Goal: Navigation & Orientation: Find specific page/section

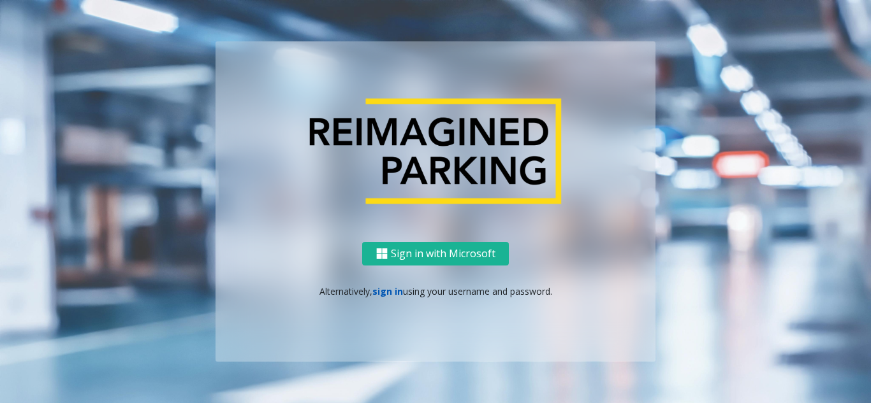
click at [379, 294] on link "sign in" at bounding box center [387, 291] width 31 height 12
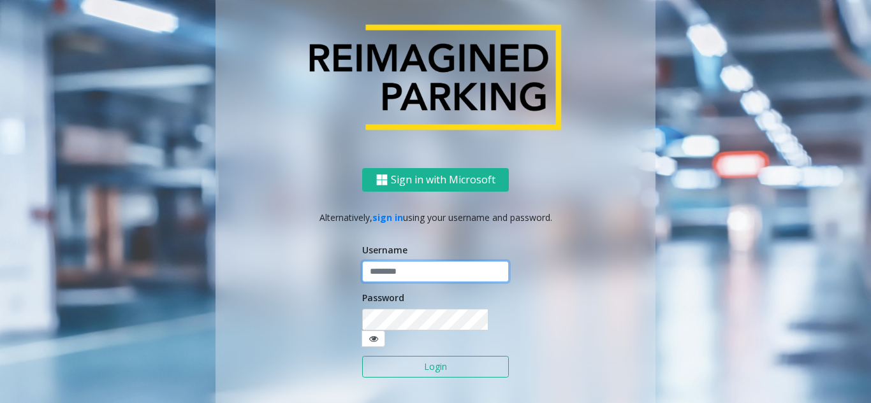
click at [382, 282] on input "text" at bounding box center [435, 272] width 147 height 22
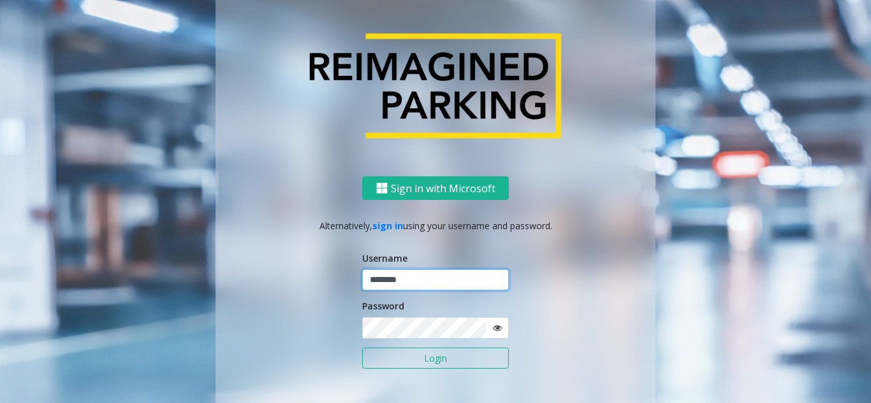
type input "********"
click at [362, 348] on button "Login" at bounding box center [435, 359] width 147 height 22
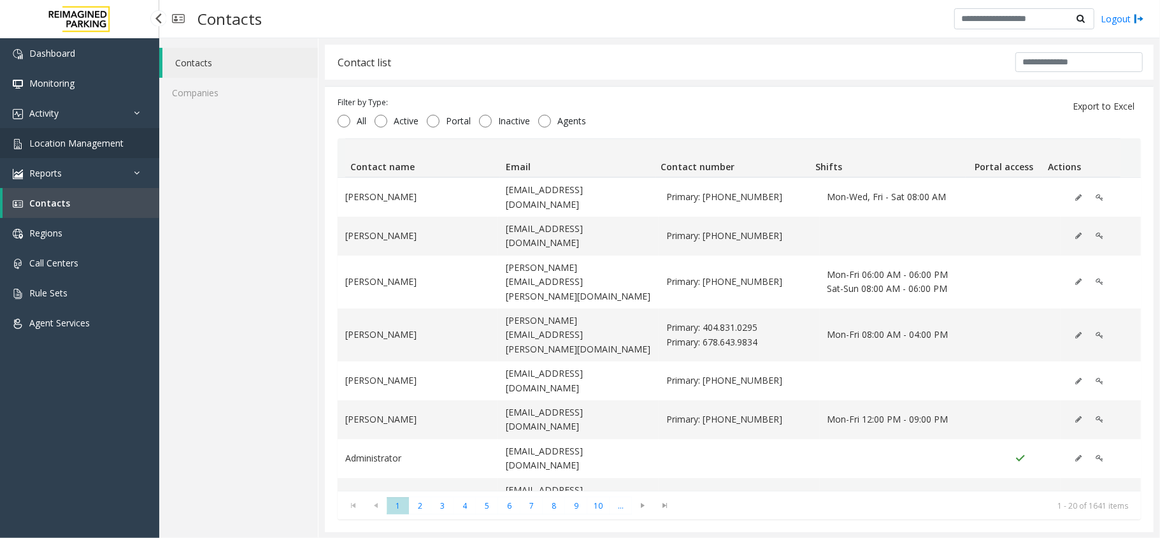
click at [78, 137] on span "Location Management" at bounding box center [76, 143] width 94 height 12
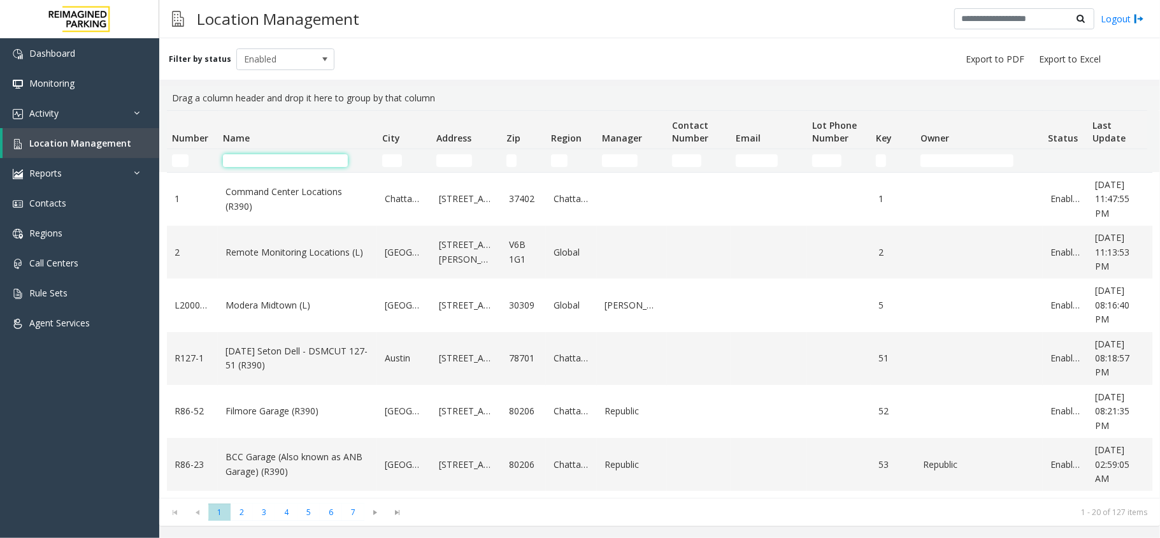
click at [337, 163] on input "Name Filter" at bounding box center [285, 160] width 125 height 13
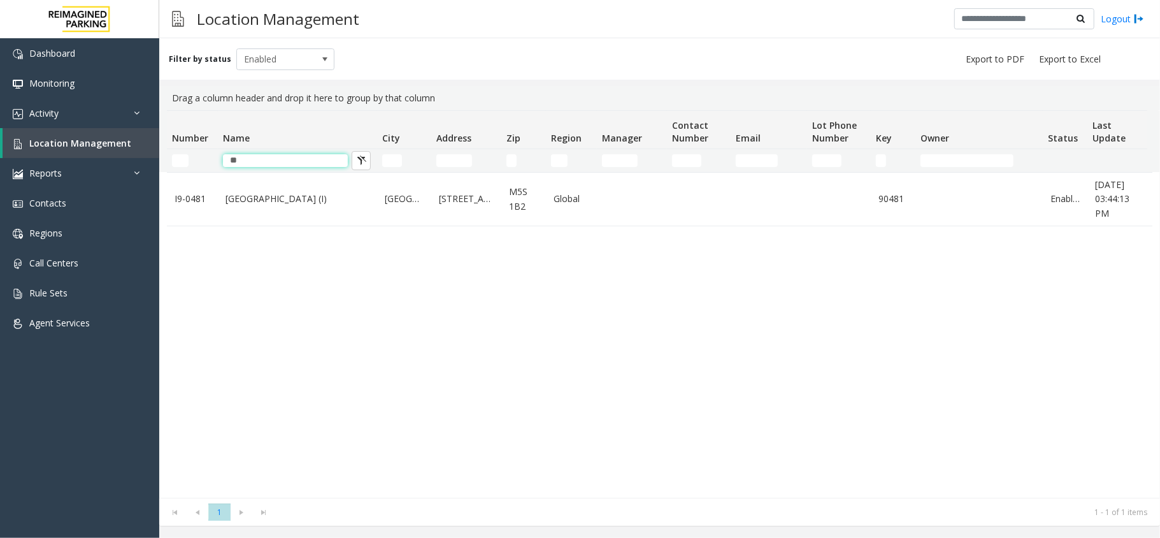
type input "*"
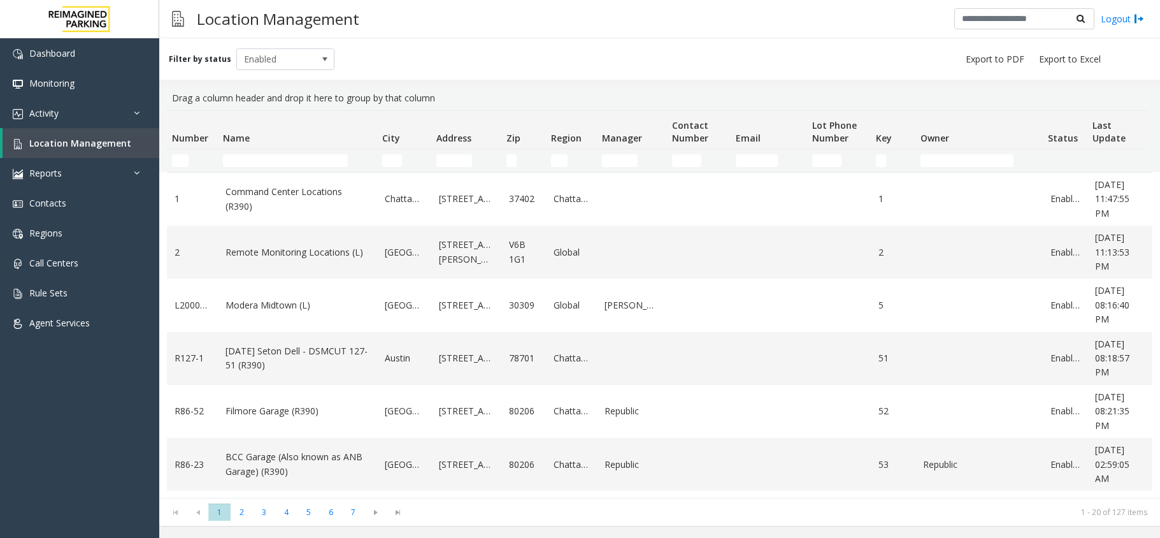
click at [312, 166] on input "Name Filter" at bounding box center [285, 160] width 125 height 13
click at [300, 161] on input "Name Filter" at bounding box center [285, 160] width 125 height 13
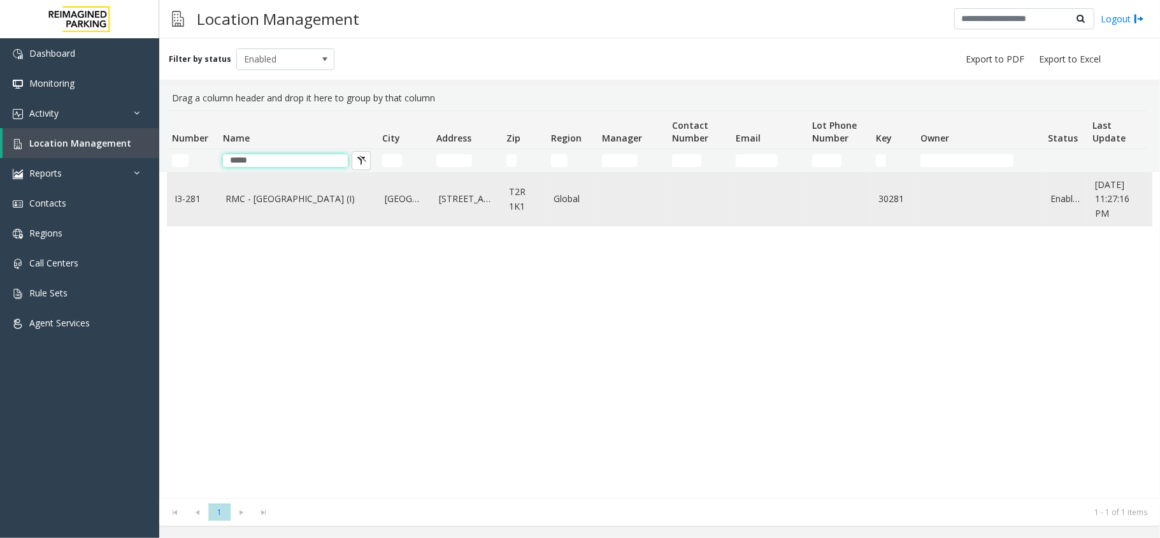
type input "*****"
click at [294, 194] on link "RMC - Mount Royal Village (I)" at bounding box center [298, 199] width 144 height 14
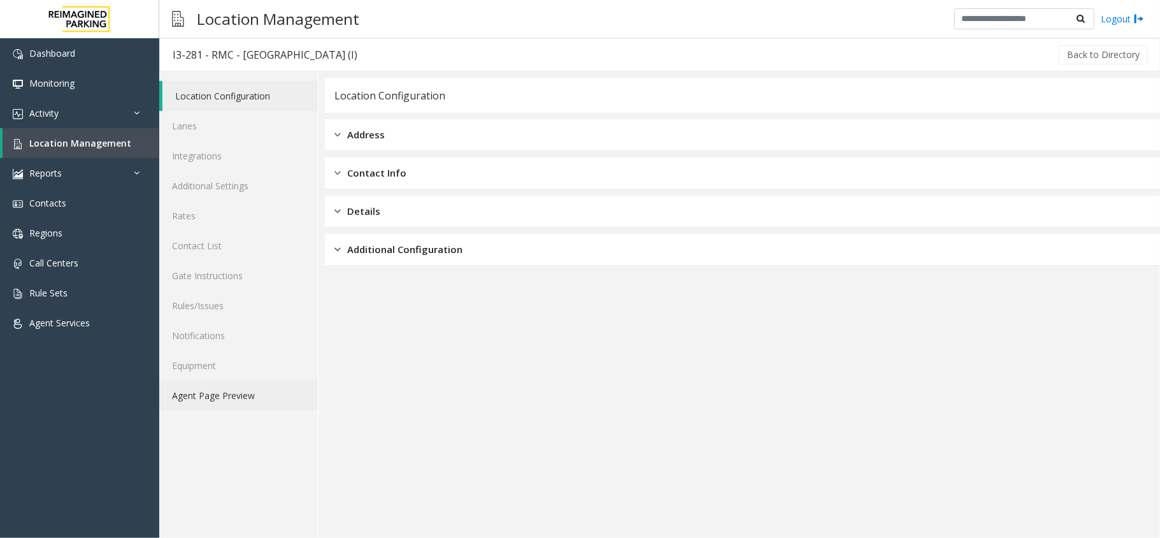
click at [264, 393] on link "Agent Page Preview" at bounding box center [238, 395] width 159 height 30
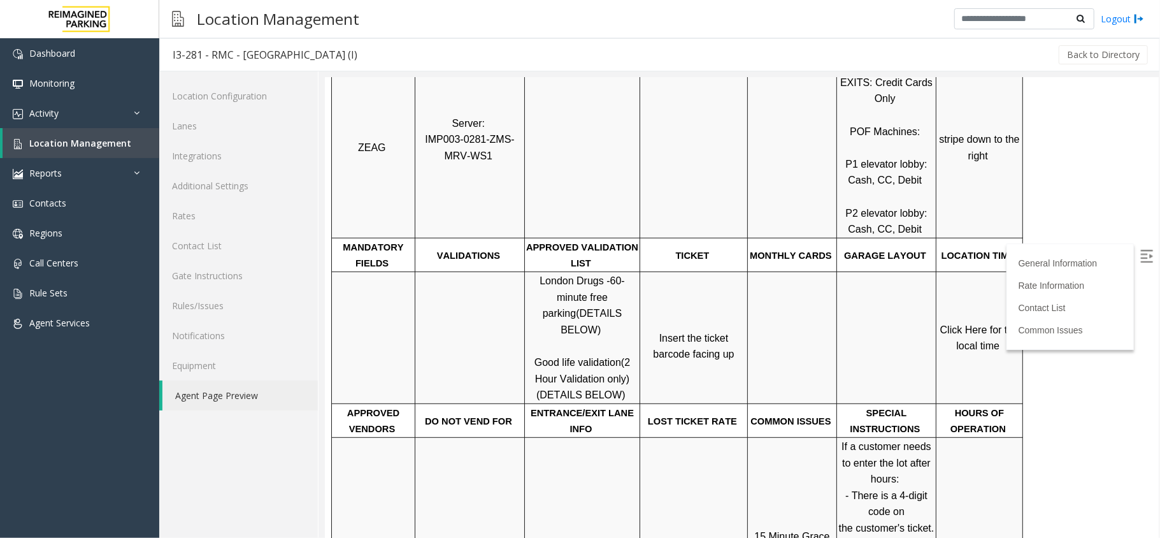
scroll to position [340, 0]
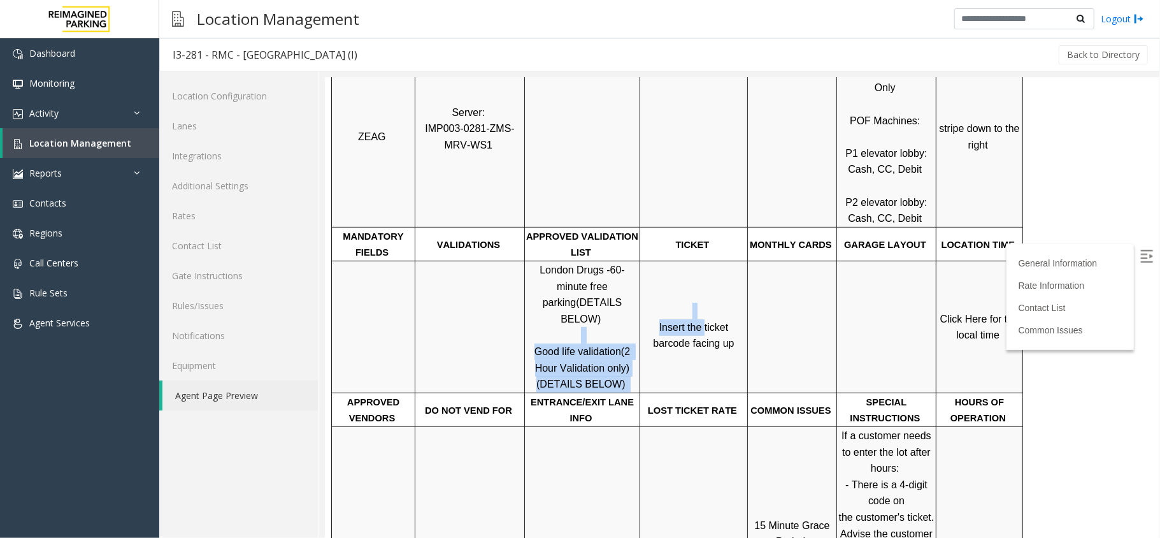
drag, startPoint x: 635, startPoint y: 293, endPoint x: 681, endPoint y: 289, distance: 46.0
click at [681, 289] on tr "London Drugs - 60-minute free parking (DETAILS BELOW) Good life validation (2 H…" at bounding box center [676, 327] width 691 height 132
click at [679, 321] on span "Insert the ticket barcode facing up" at bounding box center [693, 334] width 81 height 27
click at [1140, 256] on img at bounding box center [1146, 255] width 13 height 13
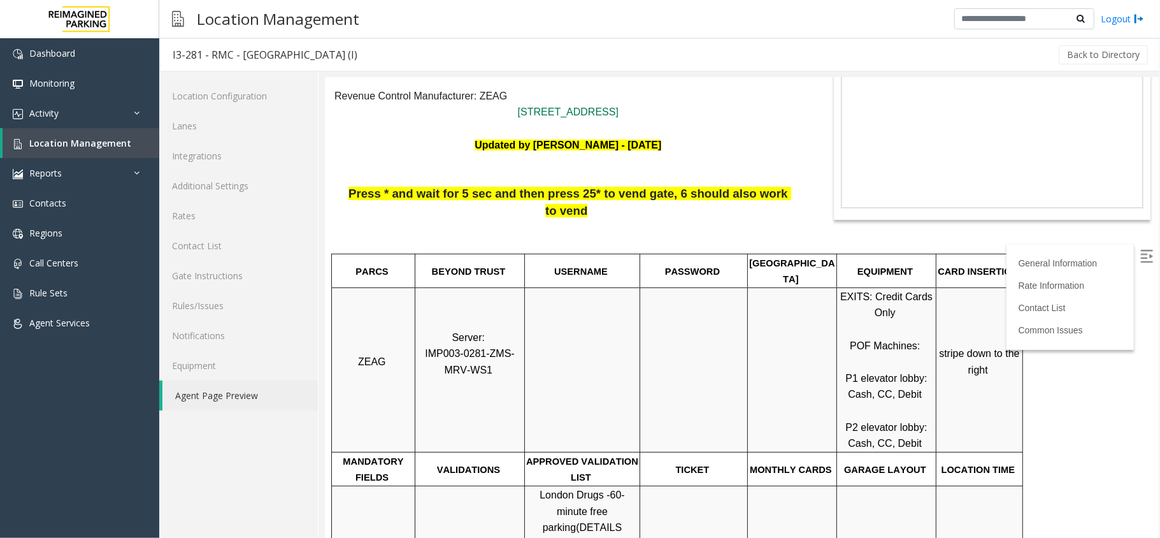
scroll to position [85, 0]
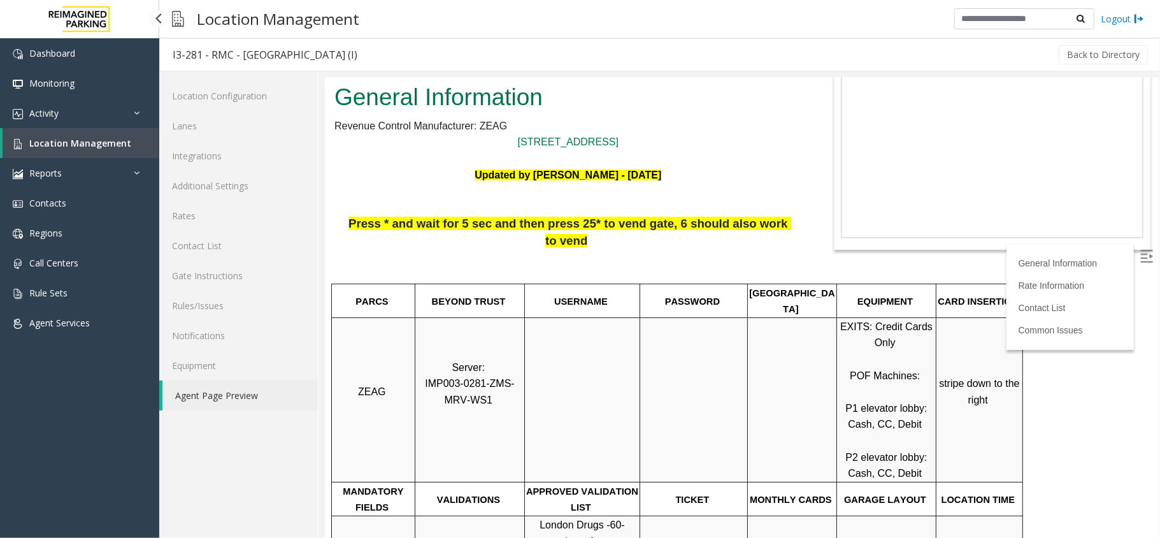
click at [100, 149] on link "Location Management" at bounding box center [81, 143] width 157 height 30
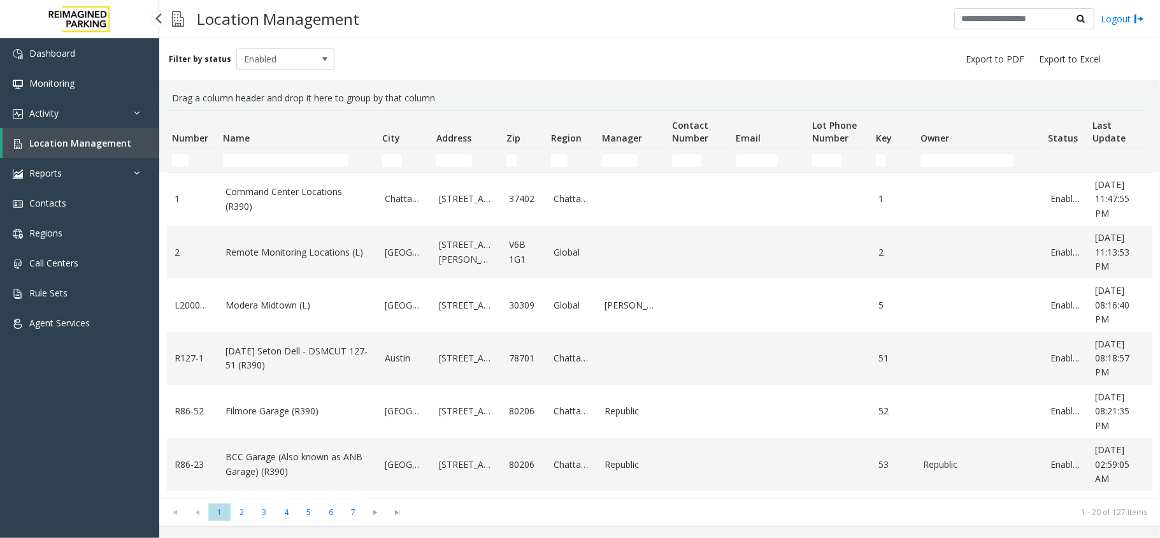
click at [78, 138] on span "Location Management" at bounding box center [80, 143] width 102 height 12
click at [90, 108] on link "Activity" at bounding box center [79, 113] width 159 height 30
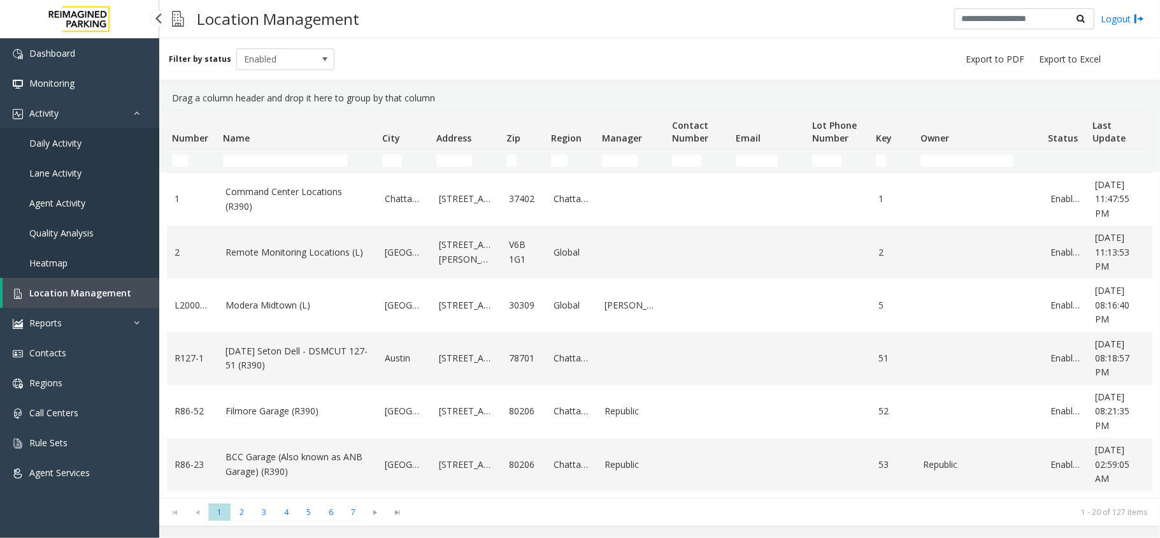
click at [92, 143] on link "Daily Activity" at bounding box center [79, 143] width 159 height 30
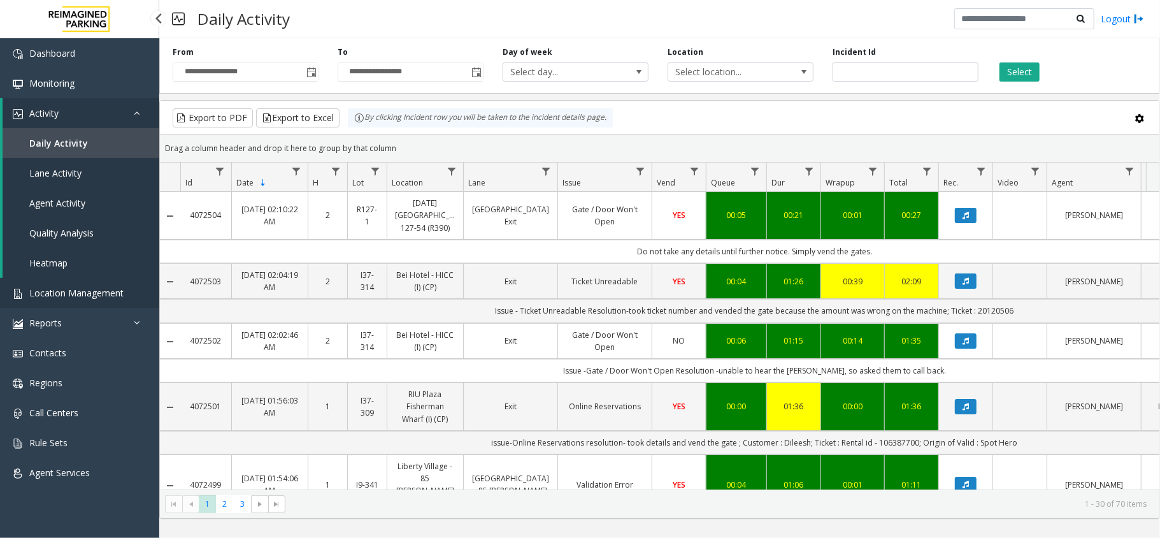
click at [64, 285] on link "Location Management" at bounding box center [79, 293] width 159 height 30
